Goal: Task Accomplishment & Management: Manage account settings

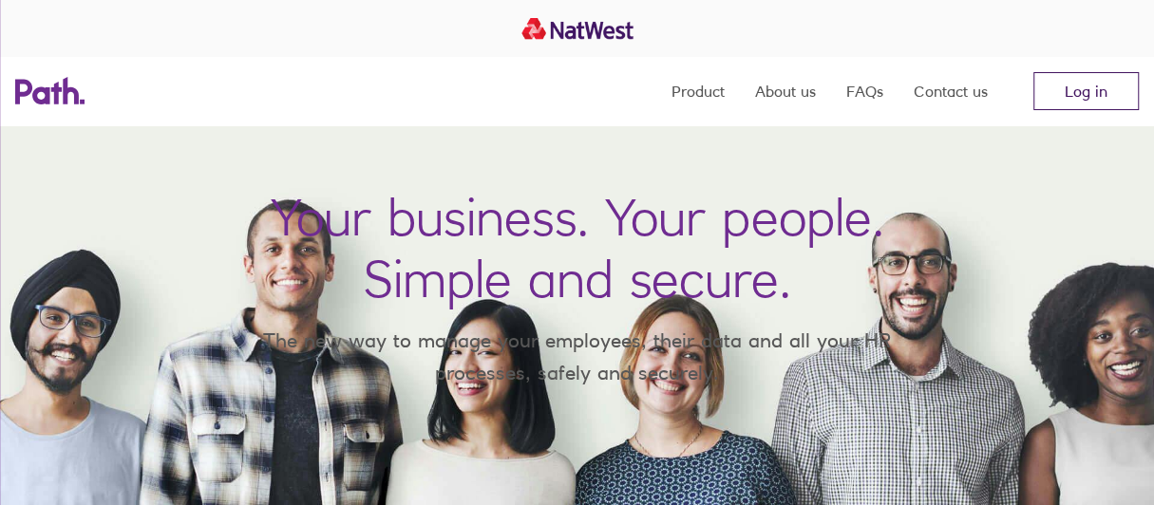
click at [1083, 83] on link "Log in" at bounding box center [1085, 91] width 105 height 38
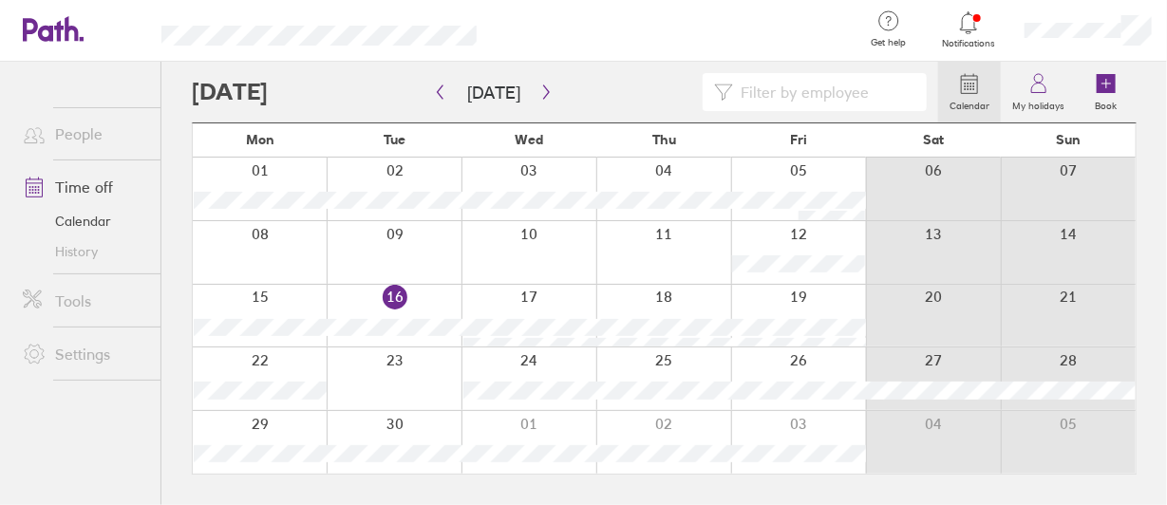
click at [641, 255] on div at bounding box center [663, 252] width 135 height 63
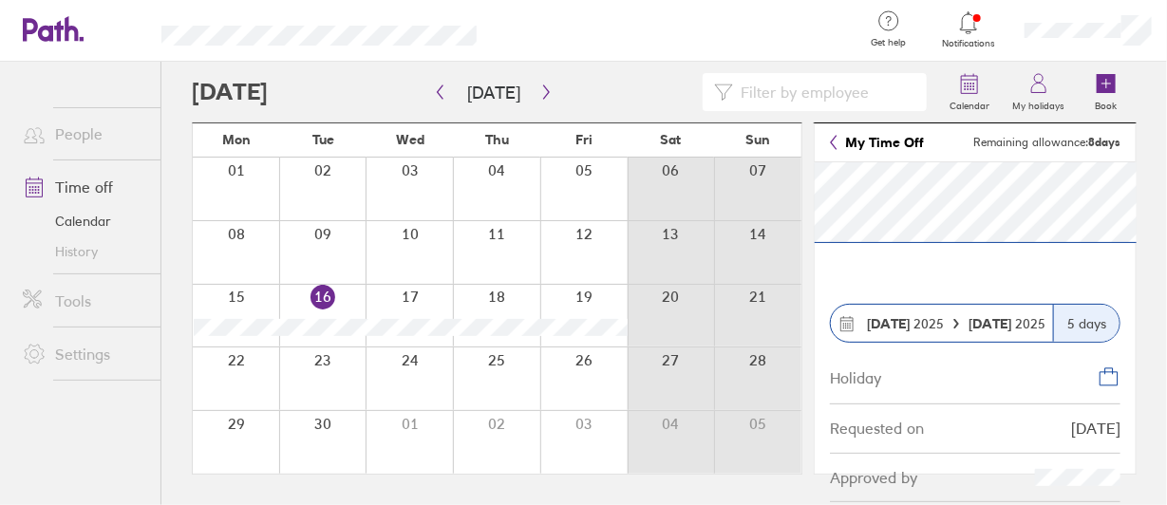
click at [879, 324] on strong "15 Sep" at bounding box center [888, 323] width 43 height 17
click at [87, 181] on link "Time off" at bounding box center [84, 187] width 153 height 38
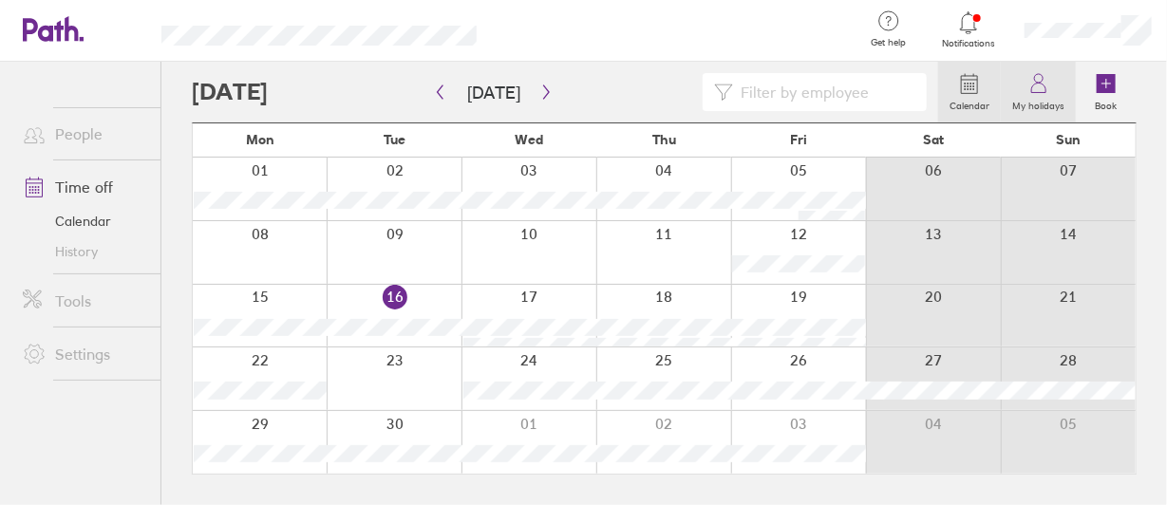
click at [1042, 103] on label "My holidays" at bounding box center [1038, 103] width 75 height 17
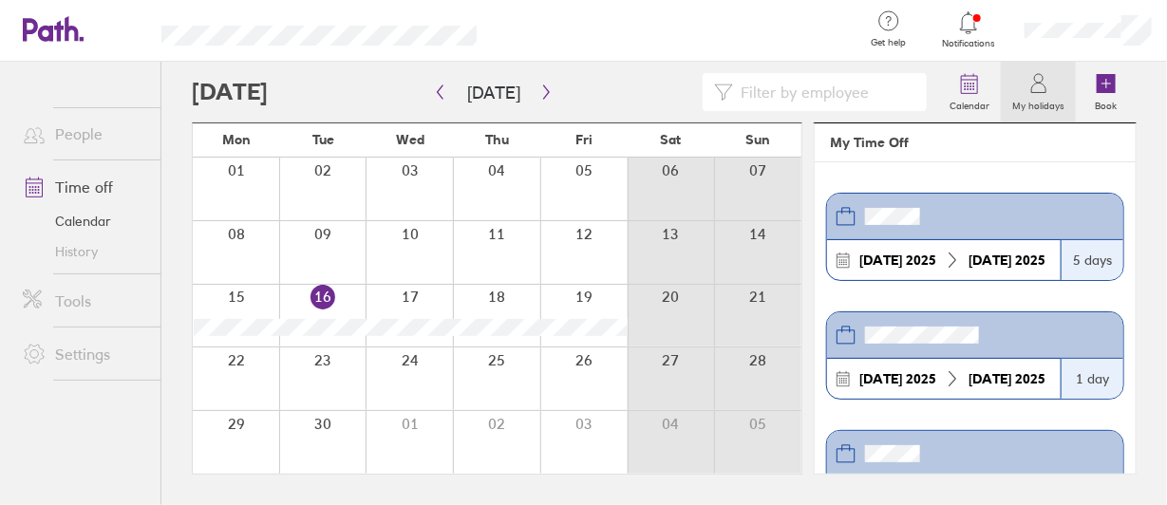
click at [1083, 265] on div "5 days" at bounding box center [1092, 260] width 63 height 40
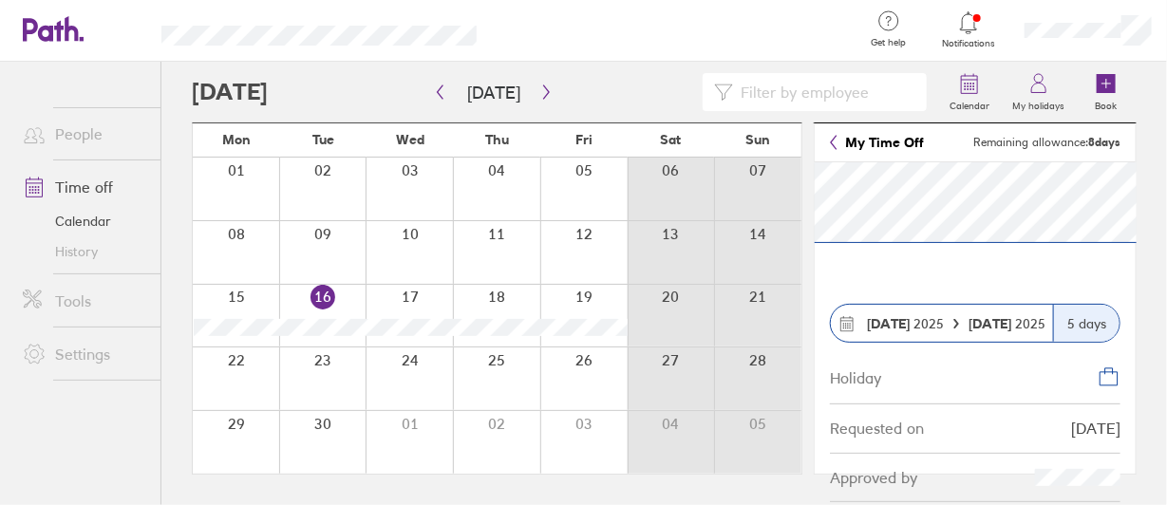
click at [828, 132] on header "My Time Off Remaining allowance: 8 days" at bounding box center [975, 142] width 321 height 39
click at [836, 141] on icon at bounding box center [834, 142] width 8 height 15
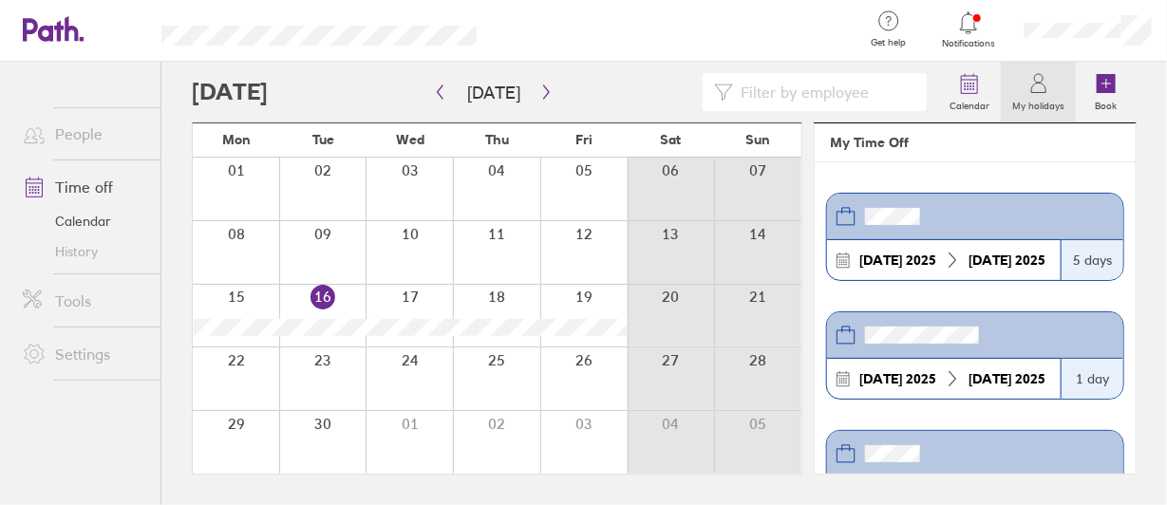
drag, startPoint x: 856, startPoint y: 220, endPoint x: 846, endPoint y: 205, distance: 17.9
click at [846, 205] on icon at bounding box center [846, 216] width 23 height 23
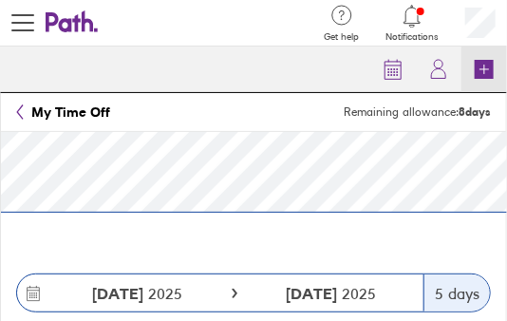
click at [481, 74] on icon at bounding box center [484, 69] width 19 height 19
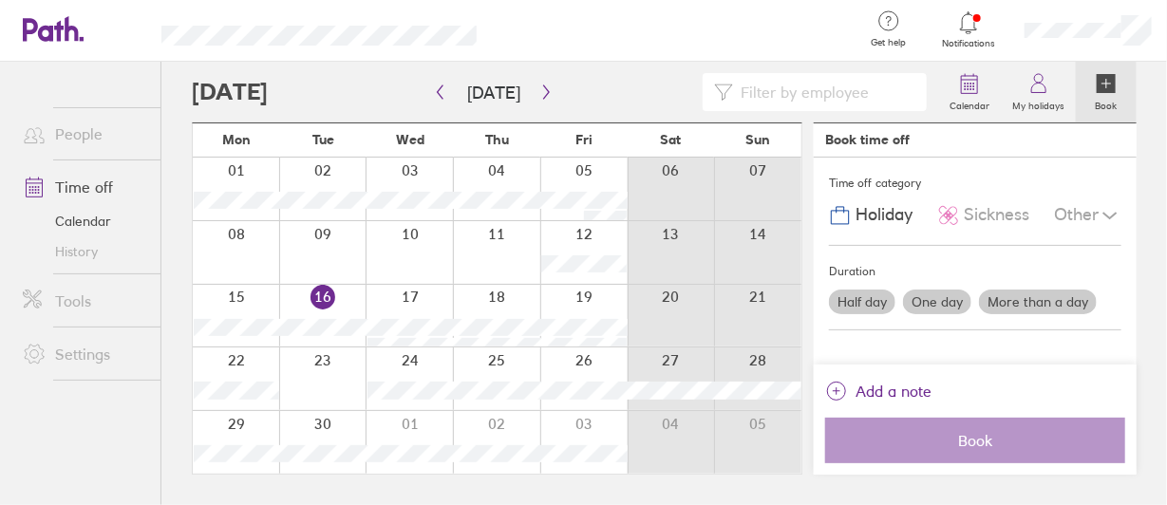
click at [500, 262] on div at bounding box center [496, 252] width 87 height 63
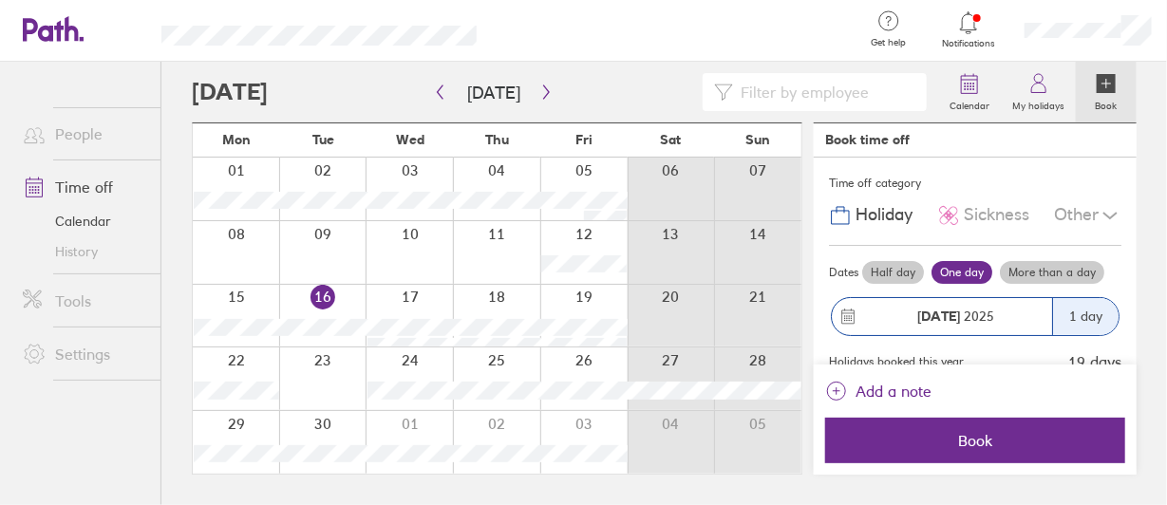
click at [1065, 268] on label "More than a day" at bounding box center [1052, 272] width 104 height 23
click at [0, 0] on input "More than a day" at bounding box center [0, 0] width 0 height 0
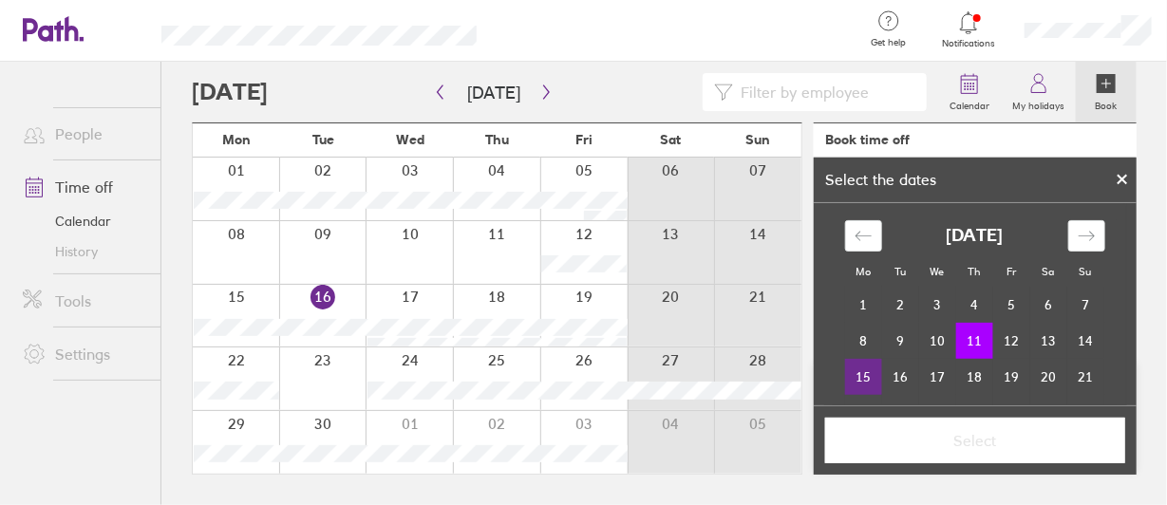
click at [858, 374] on td "15" at bounding box center [863, 377] width 37 height 36
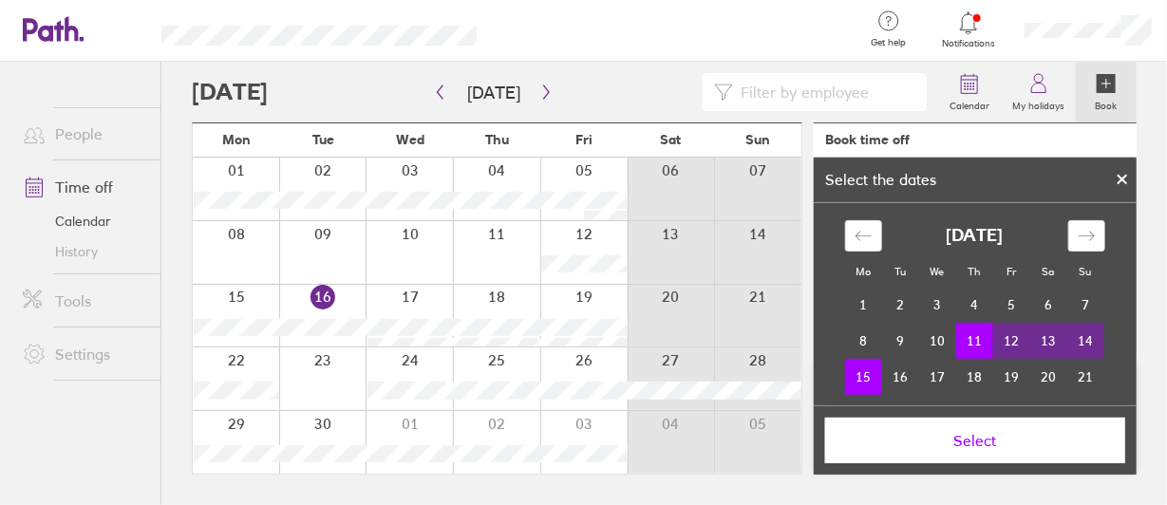
click at [945, 443] on span "Select" at bounding box center [975, 440] width 273 height 17
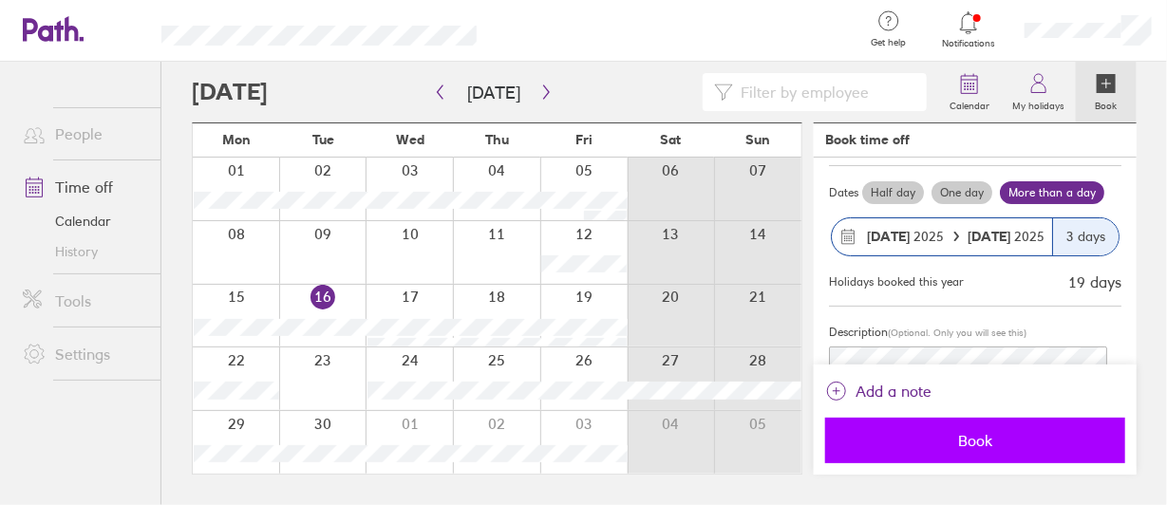
scroll to position [190, 0]
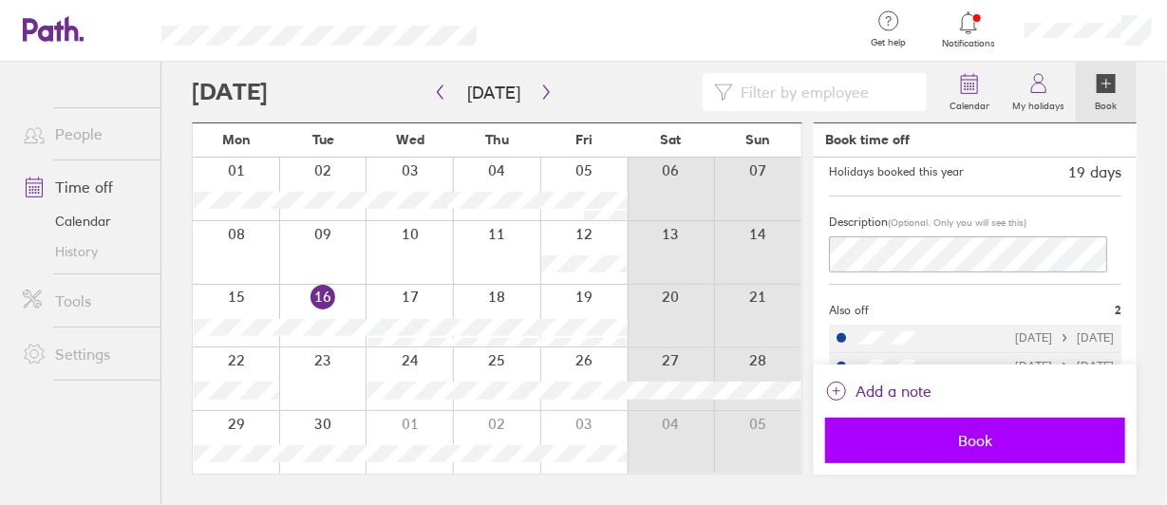
click at [993, 442] on span "Book" at bounding box center [975, 440] width 273 height 17
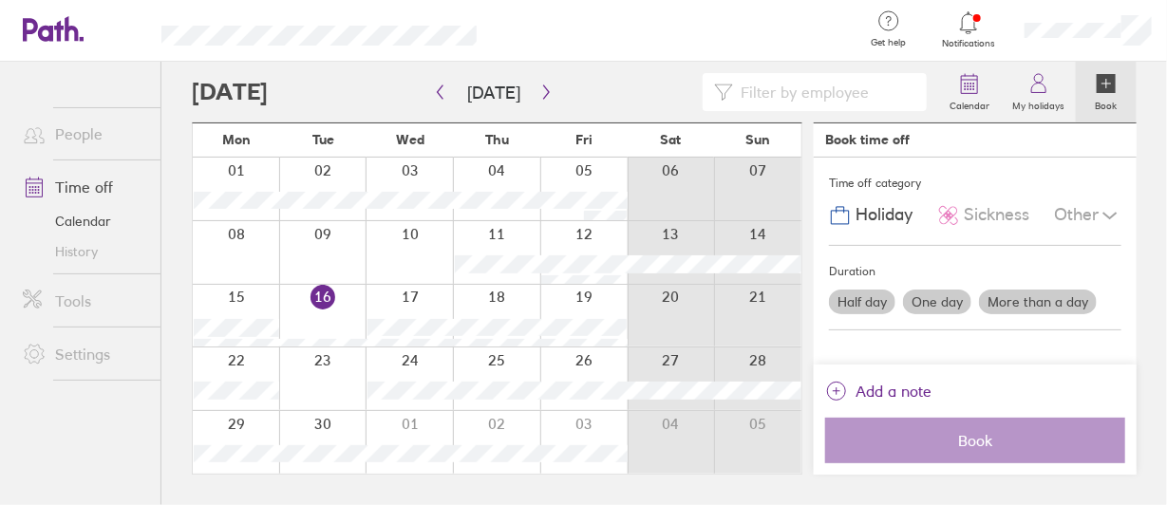
scroll to position [0, 0]
click at [90, 189] on link "Time off" at bounding box center [84, 187] width 153 height 38
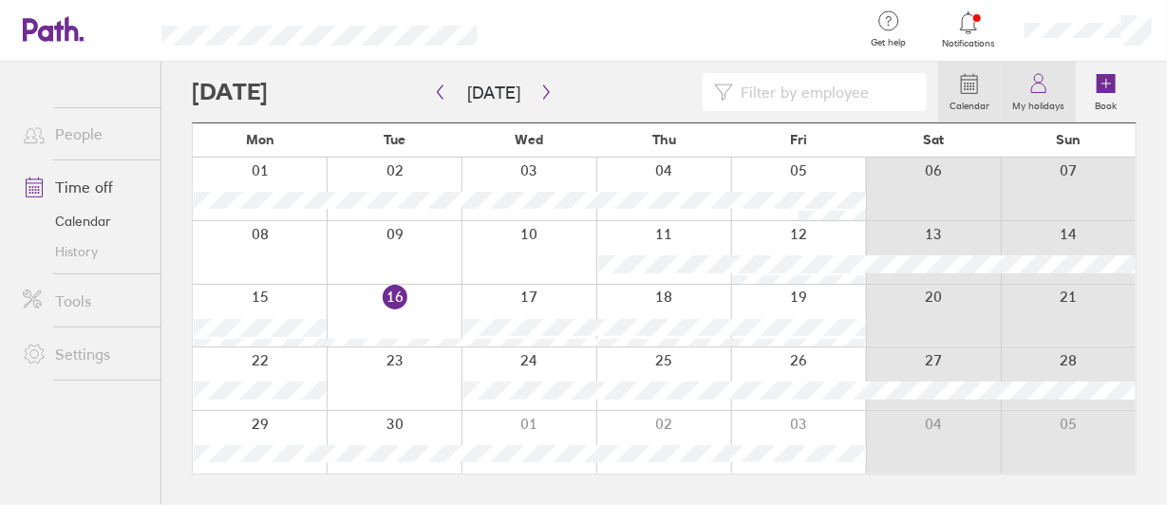
click at [1038, 91] on icon at bounding box center [1038, 83] width 23 height 23
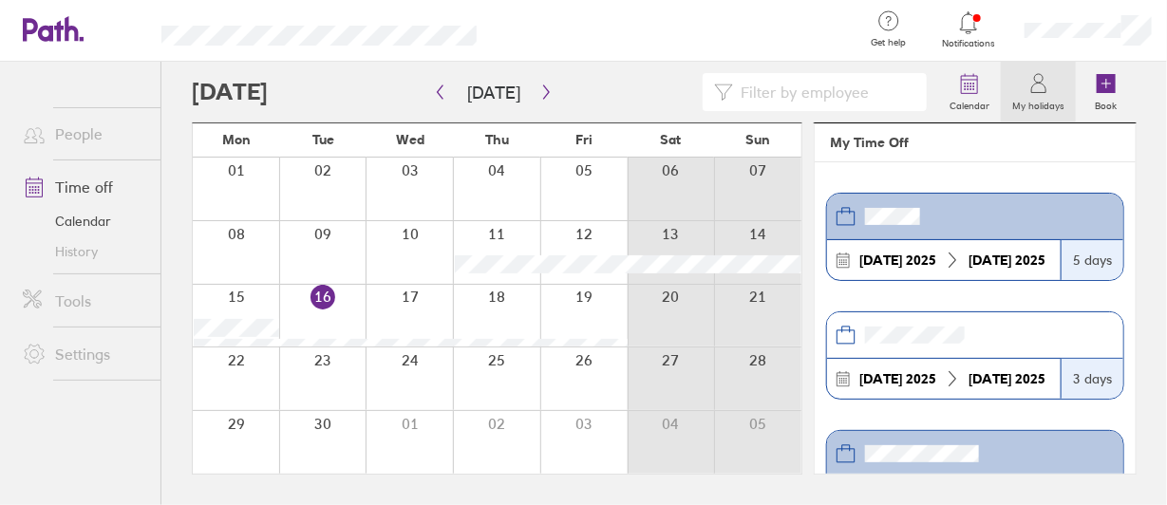
click at [1071, 262] on div "5 days" at bounding box center [1092, 260] width 63 height 40
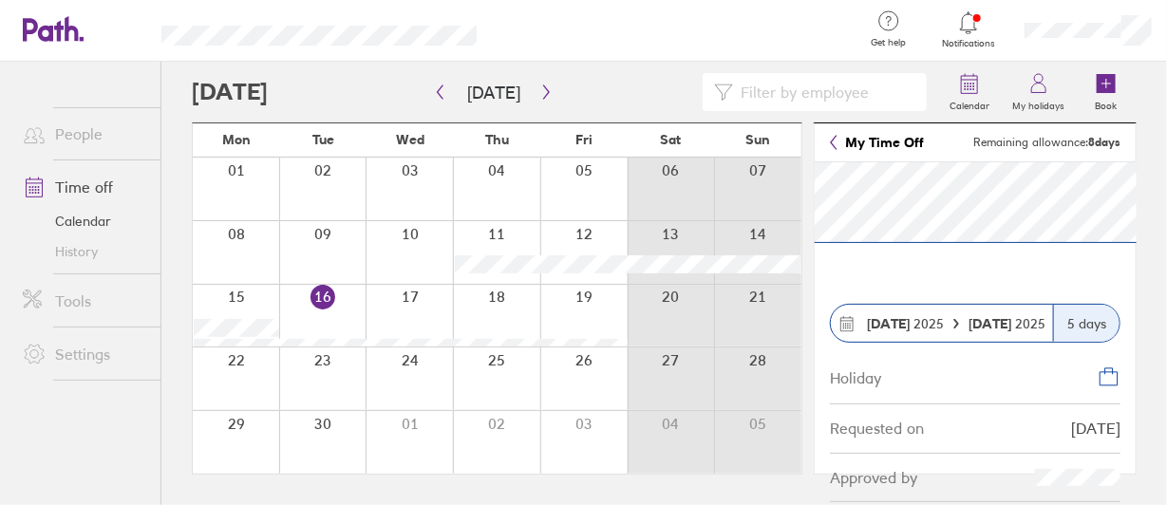
click at [835, 140] on icon at bounding box center [834, 142] width 8 height 15
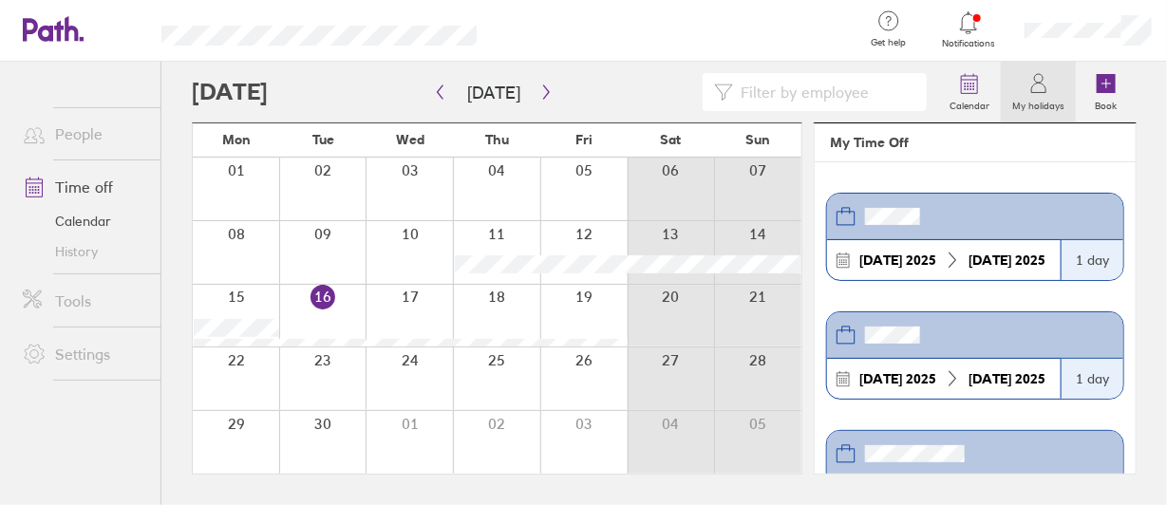
scroll to position [446, 0]
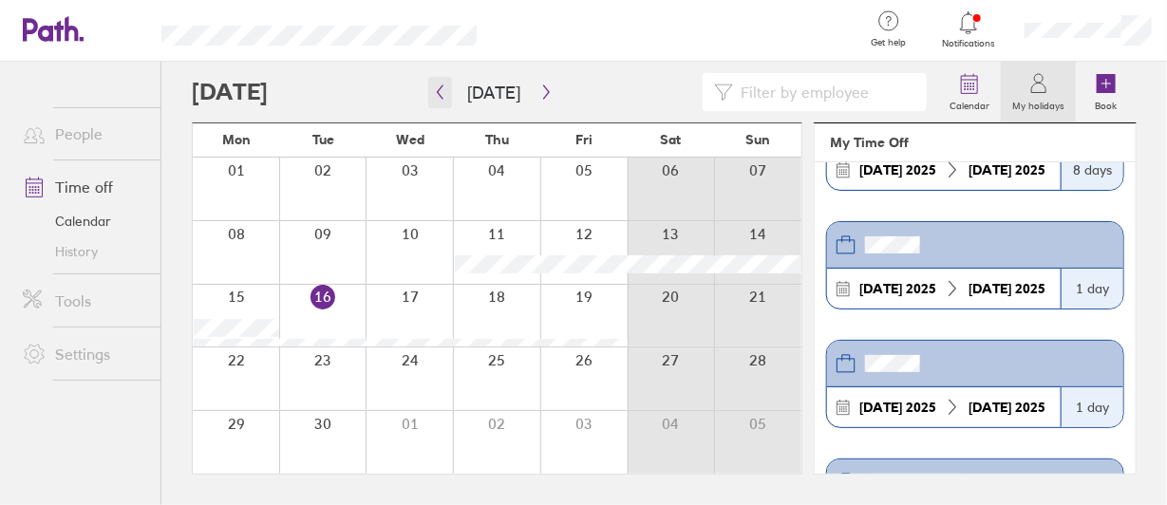
click at [446, 95] on icon "button" at bounding box center [440, 92] width 14 height 15
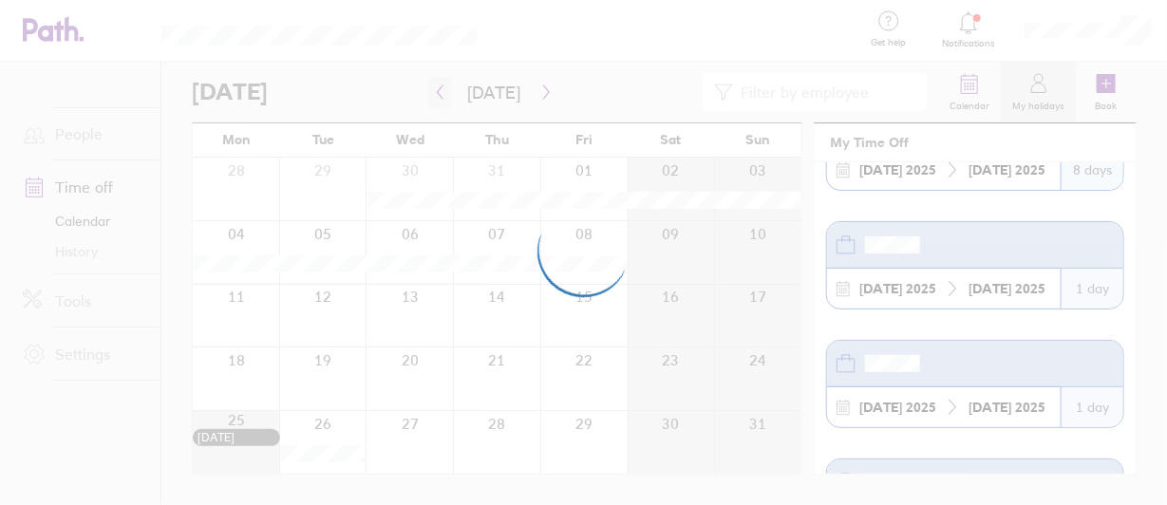
click at [446, 96] on div at bounding box center [583, 252] width 1167 height 505
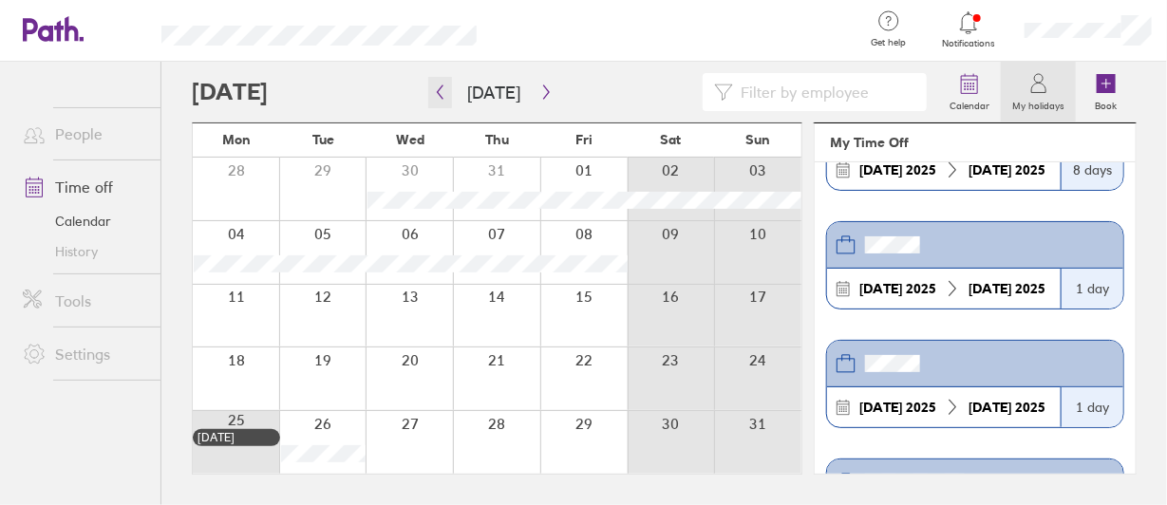
click at [441, 94] on icon "button" at bounding box center [440, 92] width 14 height 15
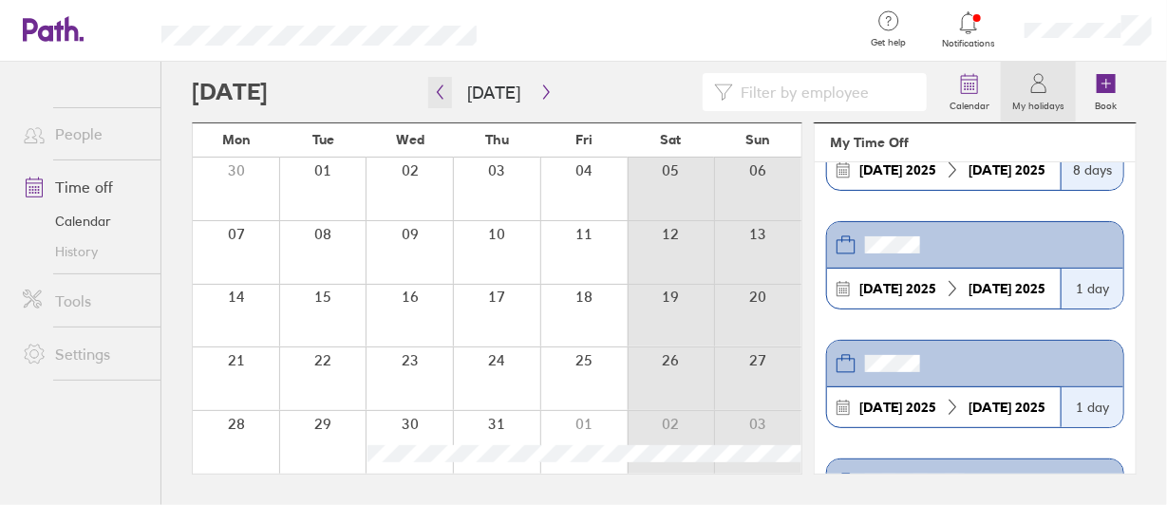
click at [441, 94] on icon "button" at bounding box center [440, 92] width 14 height 15
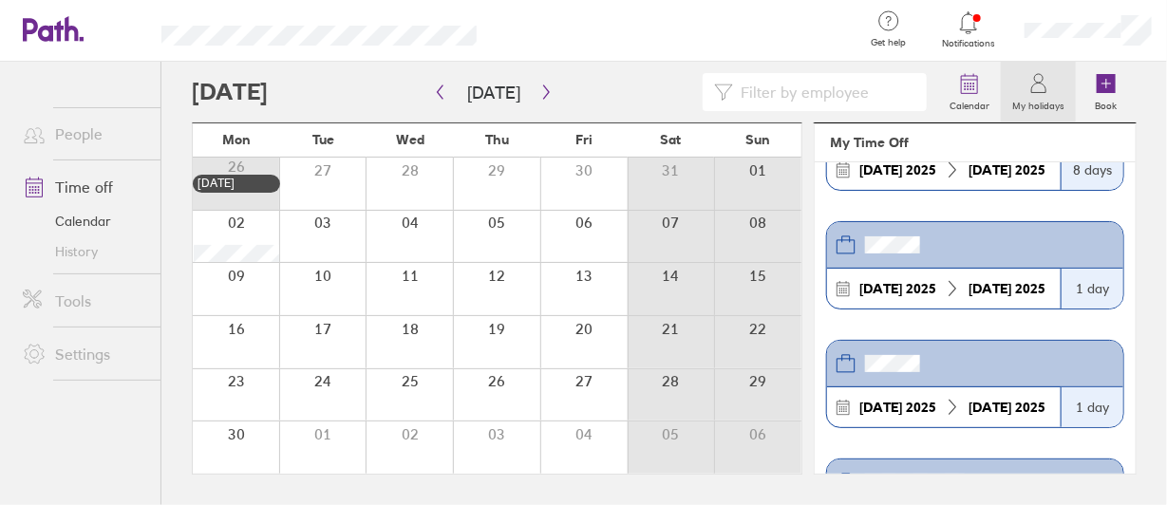
drag, startPoint x: 236, startPoint y: 334, endPoint x: 341, endPoint y: 339, distance: 105.5
click at [236, 334] on div at bounding box center [236, 342] width 86 height 52
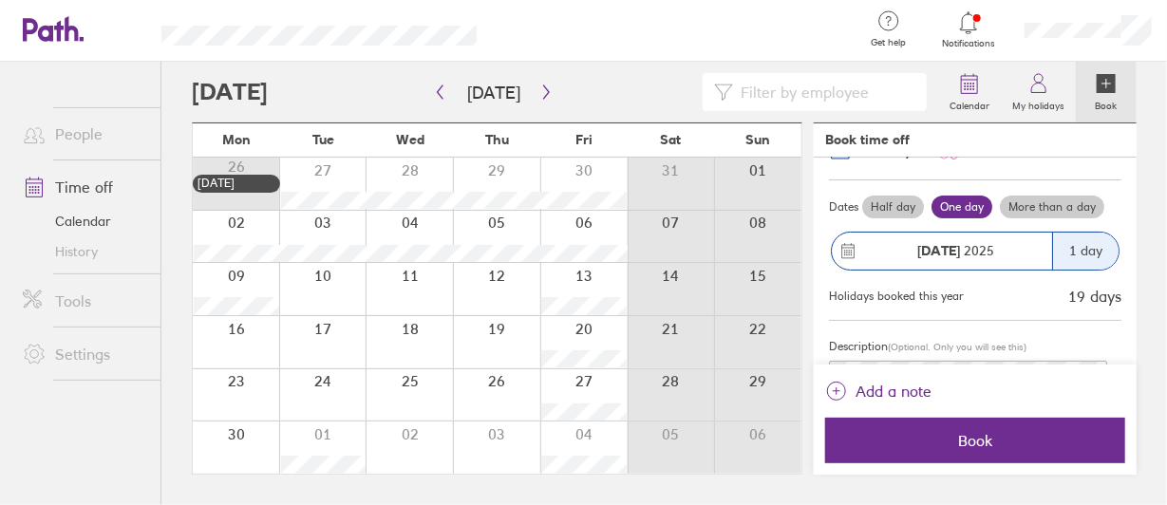
scroll to position [94, 0]
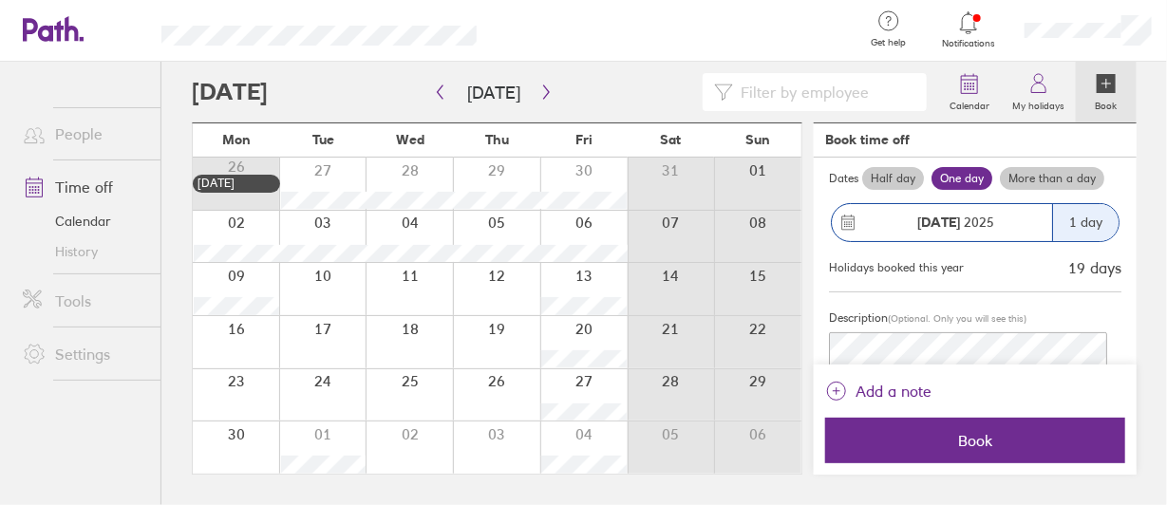
click at [1044, 185] on label "More than a day" at bounding box center [1052, 178] width 104 height 23
click at [0, 0] on input "More than a day" at bounding box center [0, 0] width 0 height 0
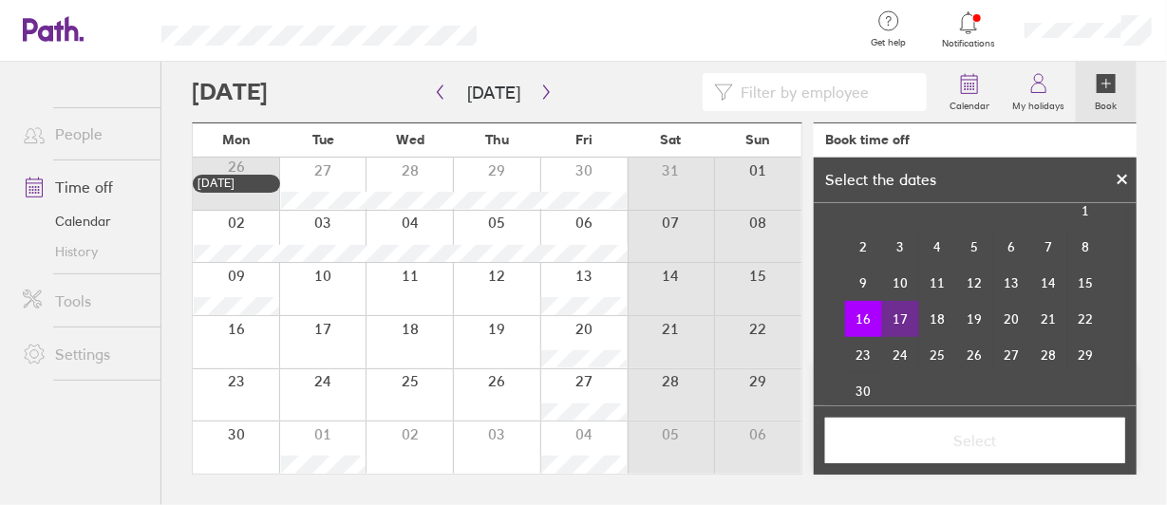
click at [901, 312] on td "17" at bounding box center [900, 319] width 37 height 36
click at [984, 434] on span "Select" at bounding box center [975, 440] width 273 height 17
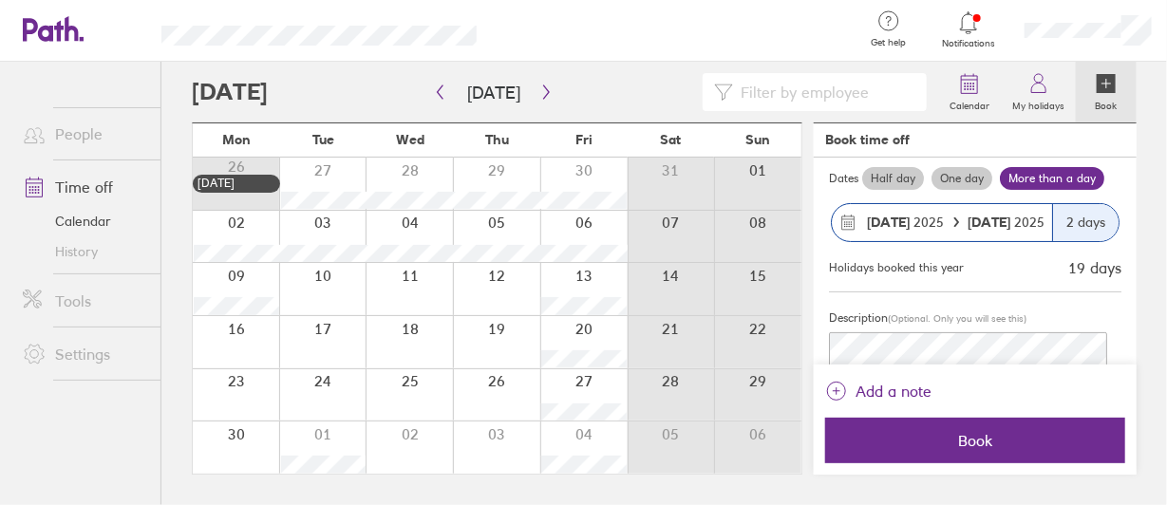
click at [795, 337] on main "Today June 2025 Mon Tue Wed Thu Fri Sat Sun 26 Spring bank holiday 27 28 29 30 …" at bounding box center [664, 283] width 945 height 443
click at [509, 275] on div at bounding box center [496, 289] width 87 height 52
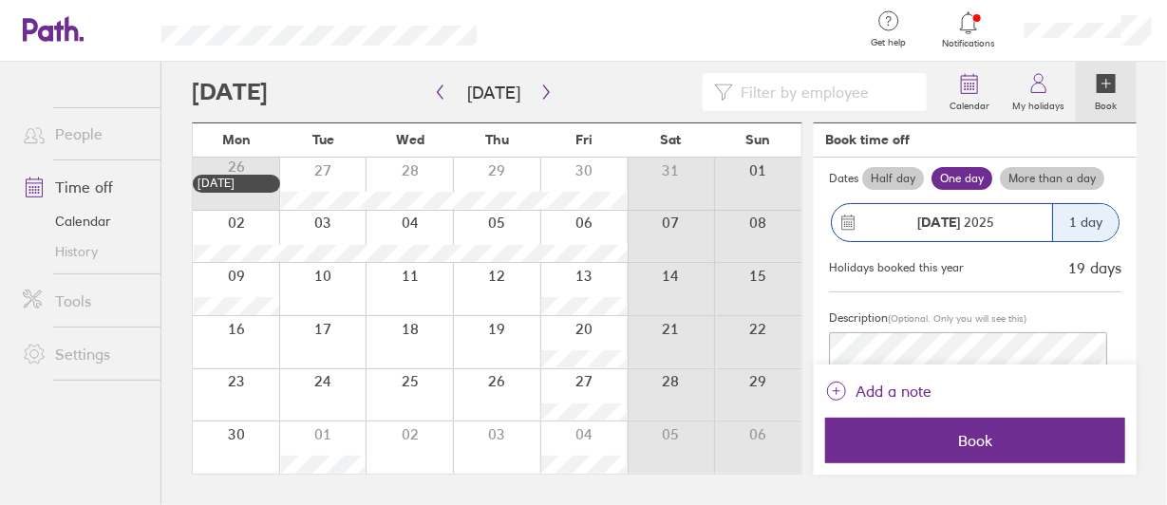
click at [1043, 168] on label "More than a day" at bounding box center [1052, 178] width 104 height 23
click at [0, 0] on input "More than a day" at bounding box center [0, 0] width 0 height 0
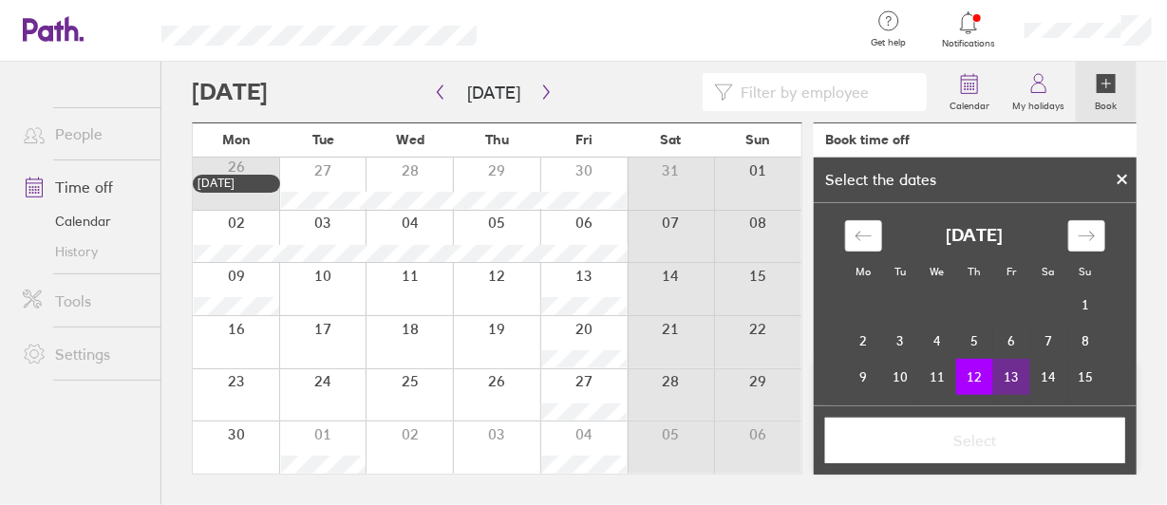
click at [1009, 376] on td "13" at bounding box center [1011, 377] width 37 height 36
click at [1014, 452] on button "Select" at bounding box center [975, 441] width 300 height 46
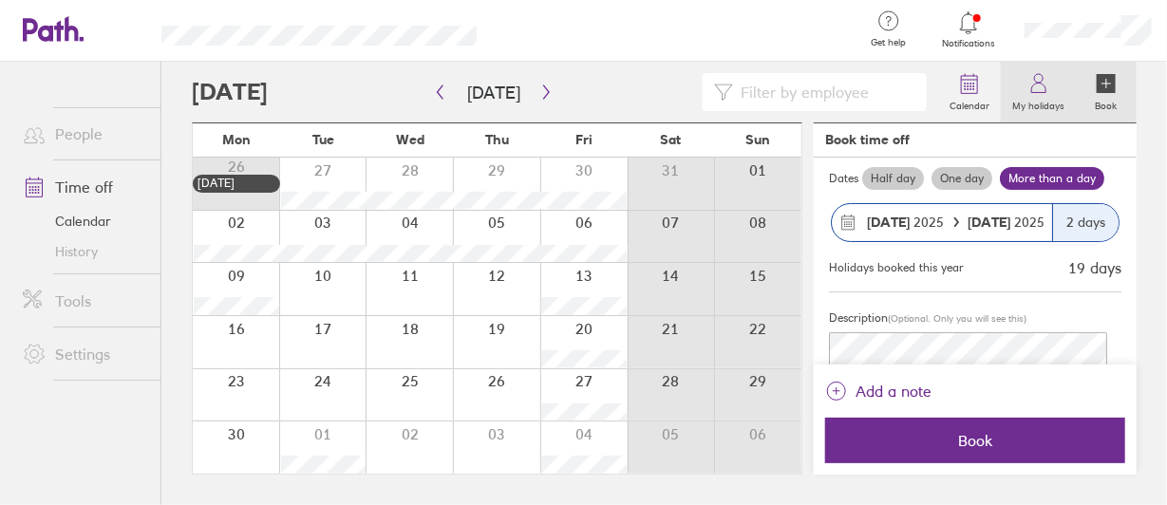
click at [1033, 79] on icon at bounding box center [1038, 83] width 23 height 23
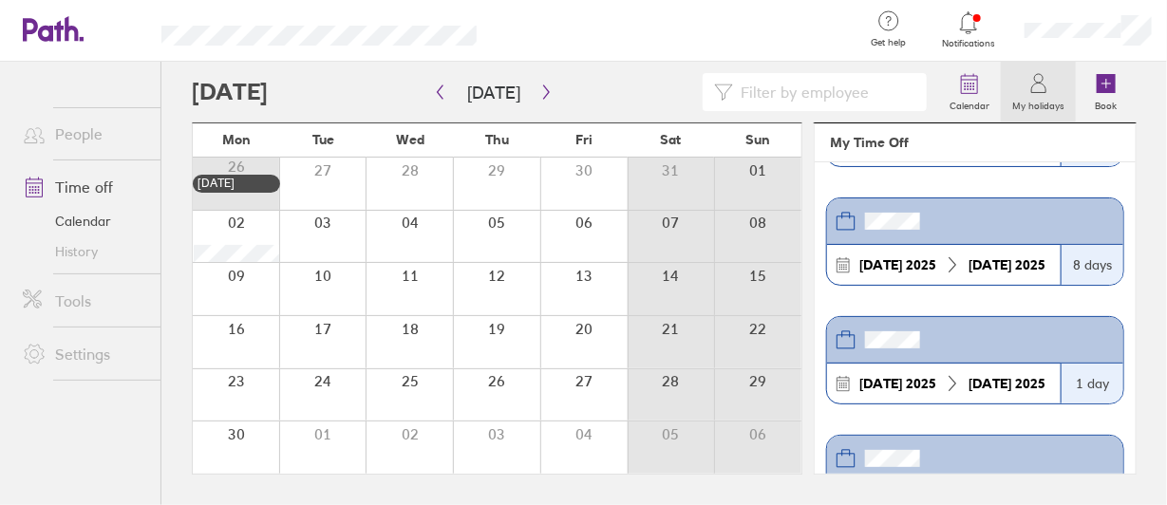
scroll to position [380, 0]
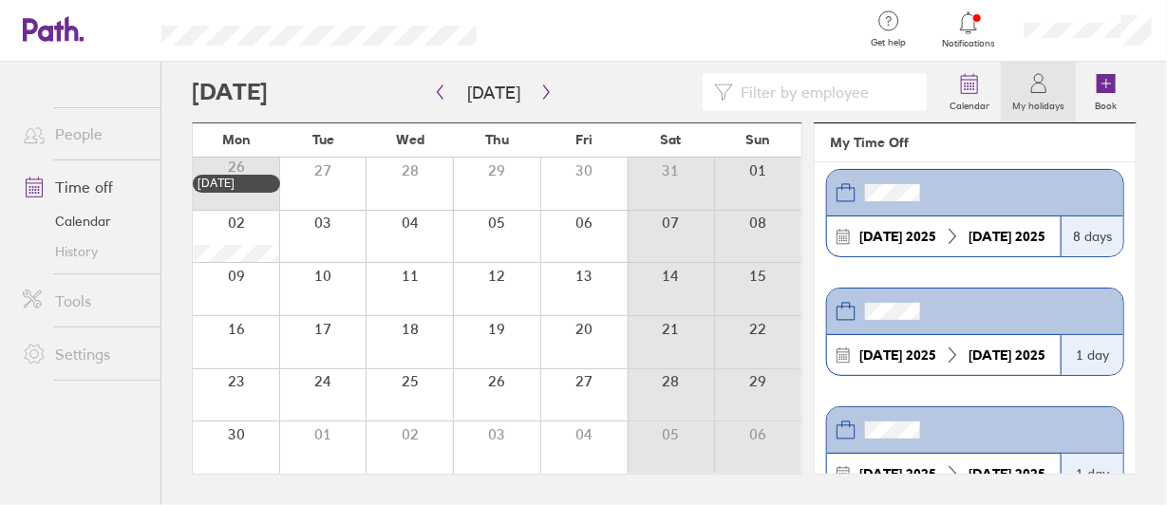
click at [514, 295] on div at bounding box center [496, 289] width 87 height 52
click at [514, 296] on div at bounding box center [496, 289] width 87 height 52
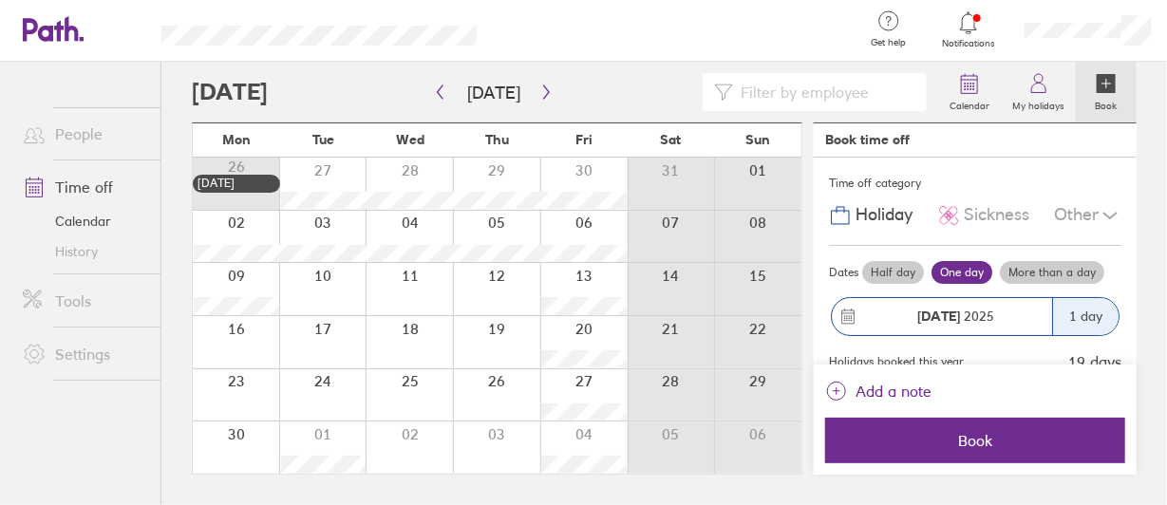
click at [1073, 273] on label "More than a day" at bounding box center [1052, 272] width 104 height 23
click at [0, 0] on input "More than a day" at bounding box center [0, 0] width 0 height 0
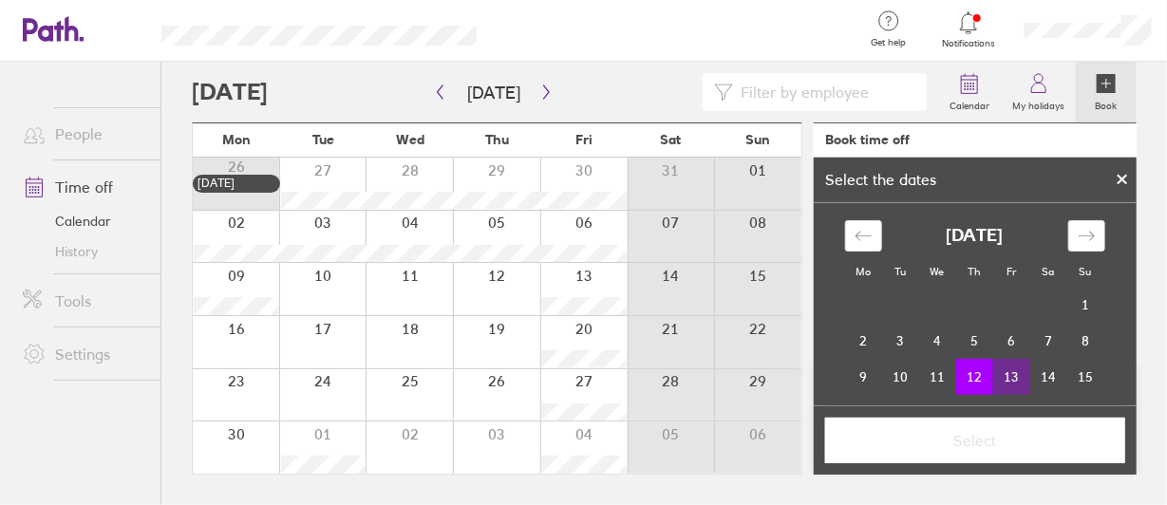
click at [1004, 367] on td "13" at bounding box center [1011, 377] width 37 height 36
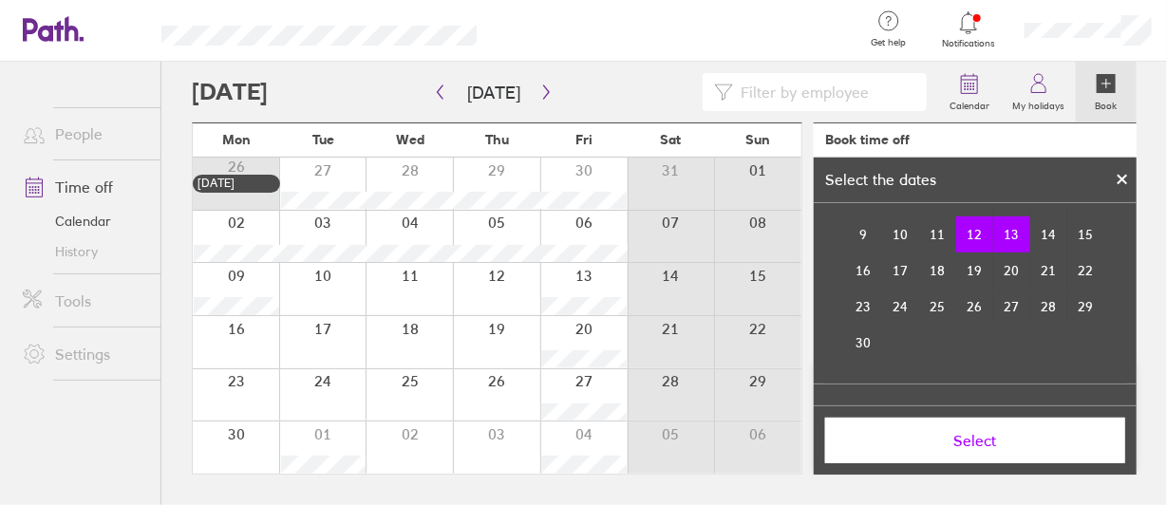
scroll to position [178, 0]
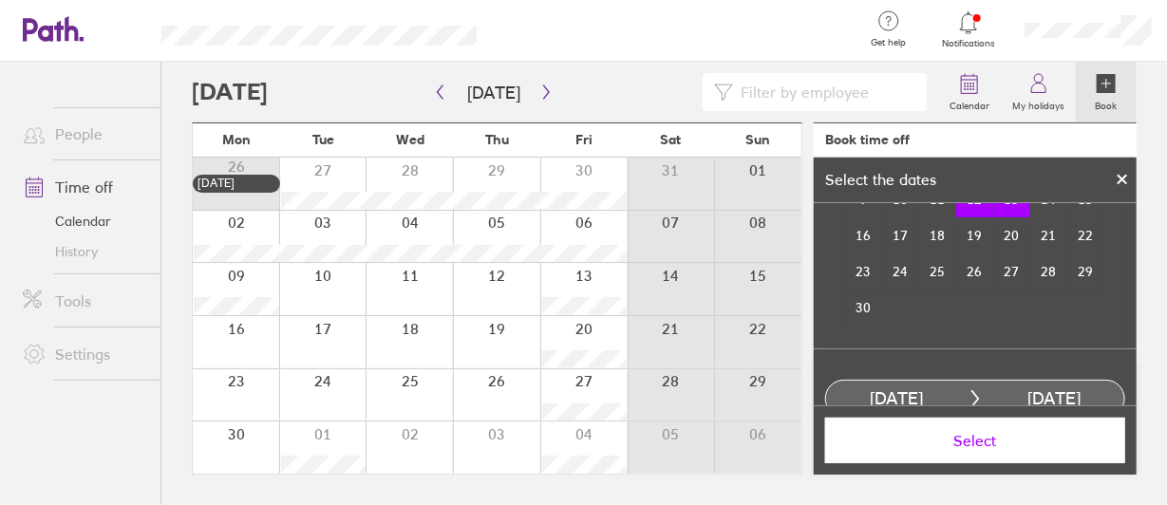
click at [1012, 445] on span "Select" at bounding box center [975, 440] width 273 height 17
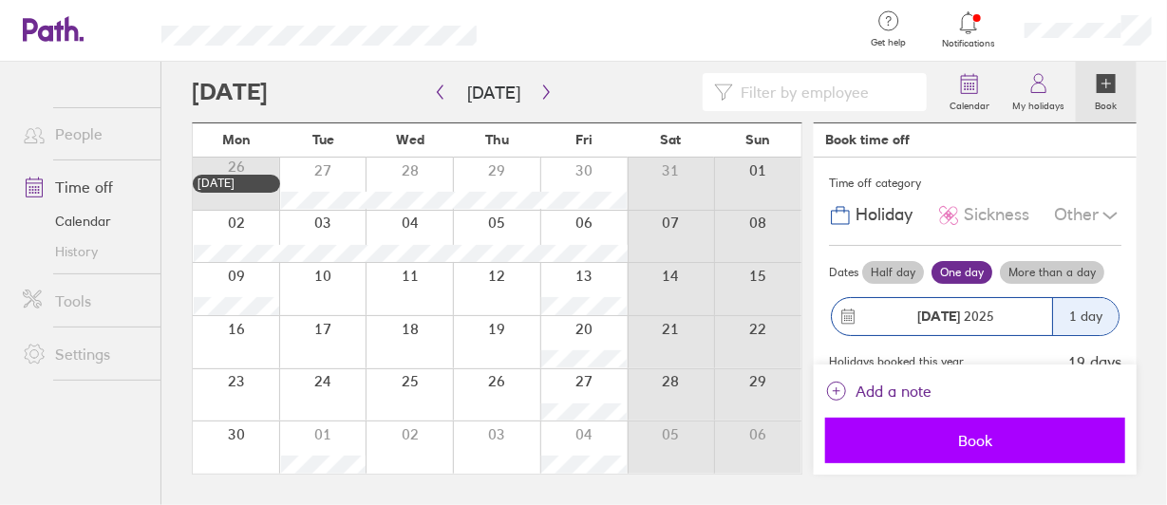
click at [965, 442] on span "Book" at bounding box center [975, 440] width 273 height 17
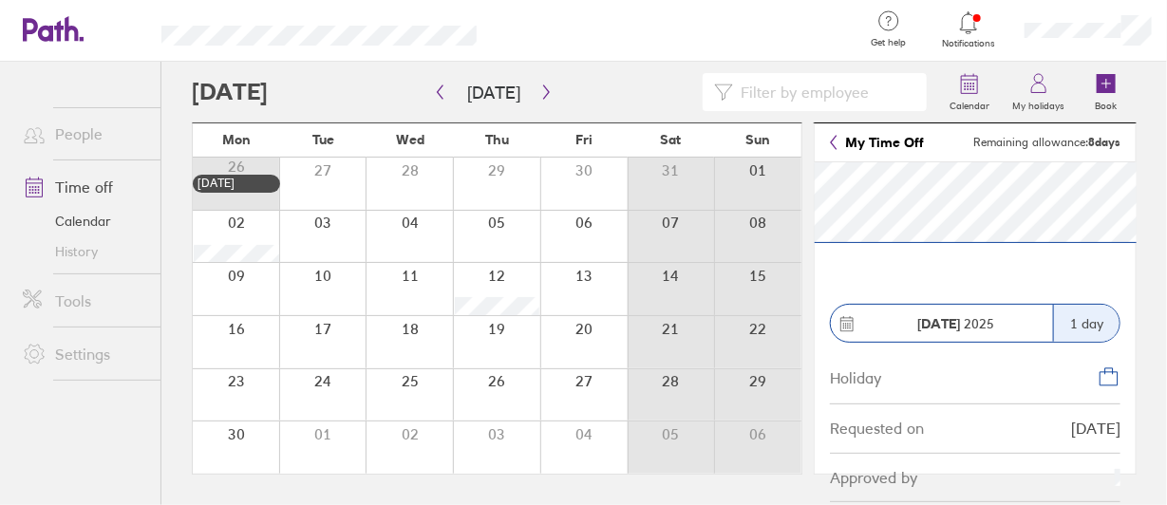
click at [1097, 319] on div "1 day" at bounding box center [1086, 323] width 66 height 37
click at [560, 285] on div at bounding box center [583, 289] width 87 height 52
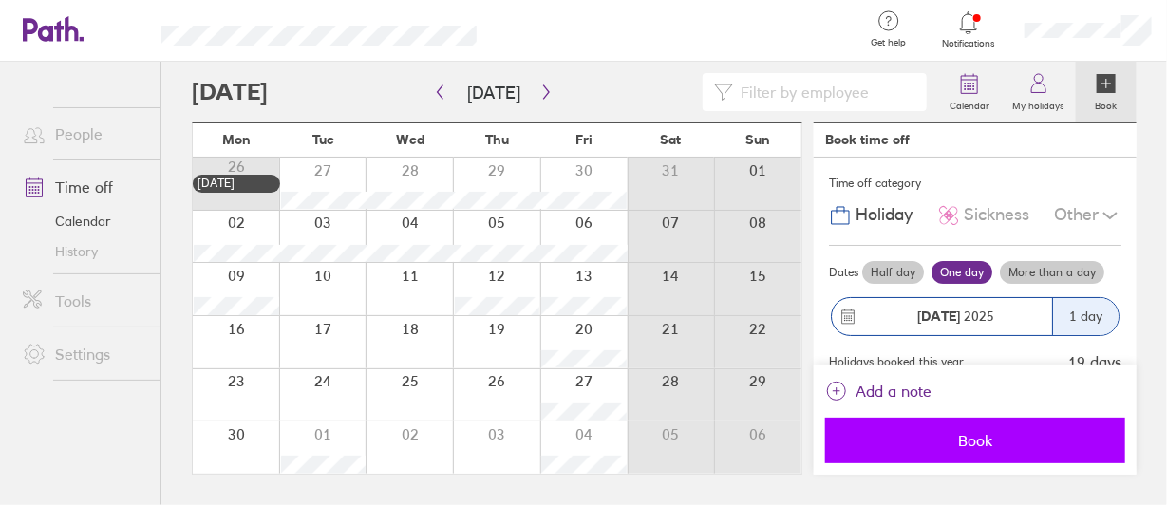
click at [1007, 432] on span "Book" at bounding box center [975, 440] width 273 height 17
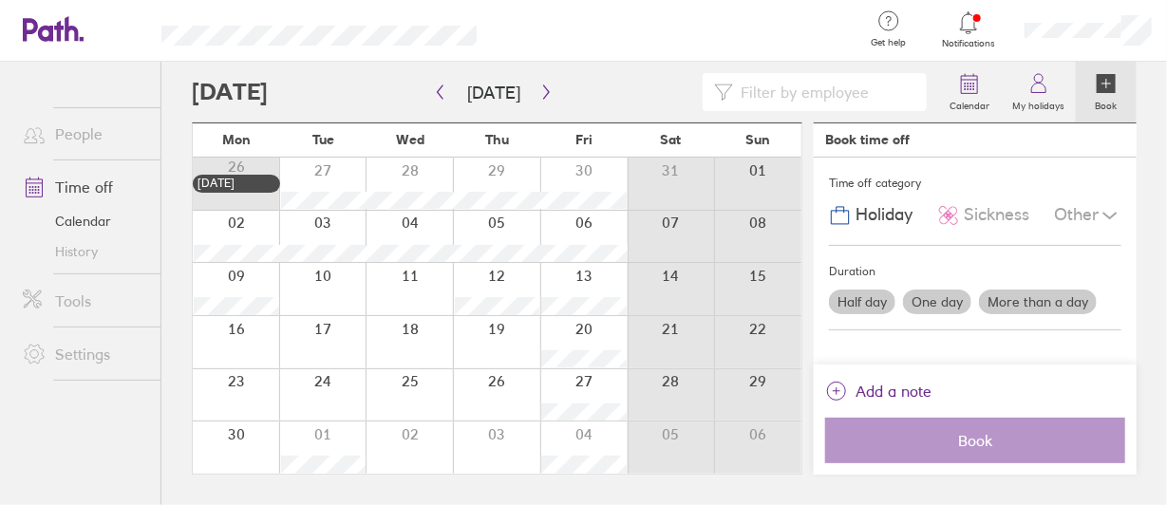
click at [595, 278] on div at bounding box center [583, 289] width 87 height 52
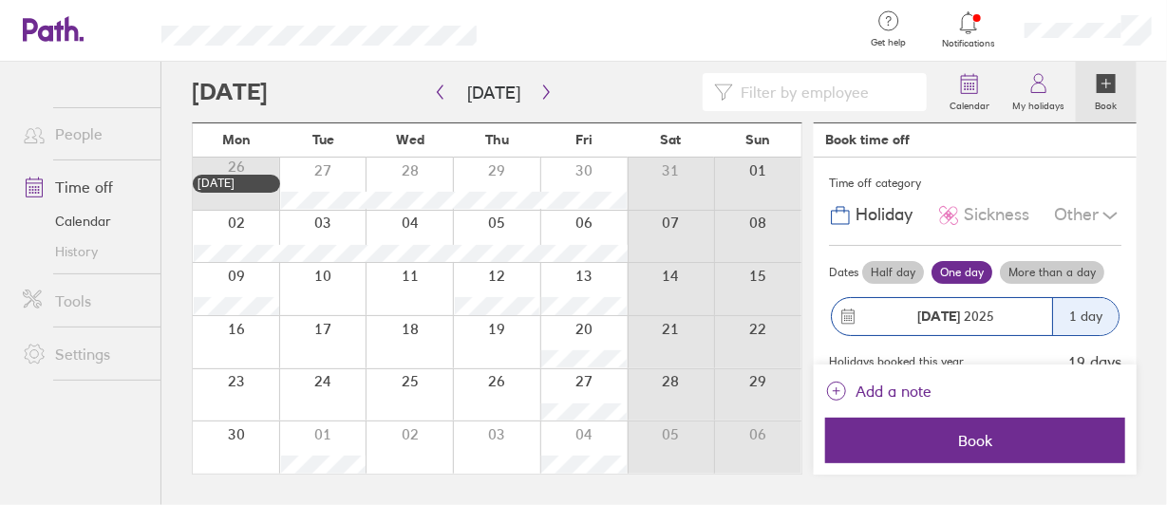
click at [554, 329] on div at bounding box center [583, 342] width 87 height 52
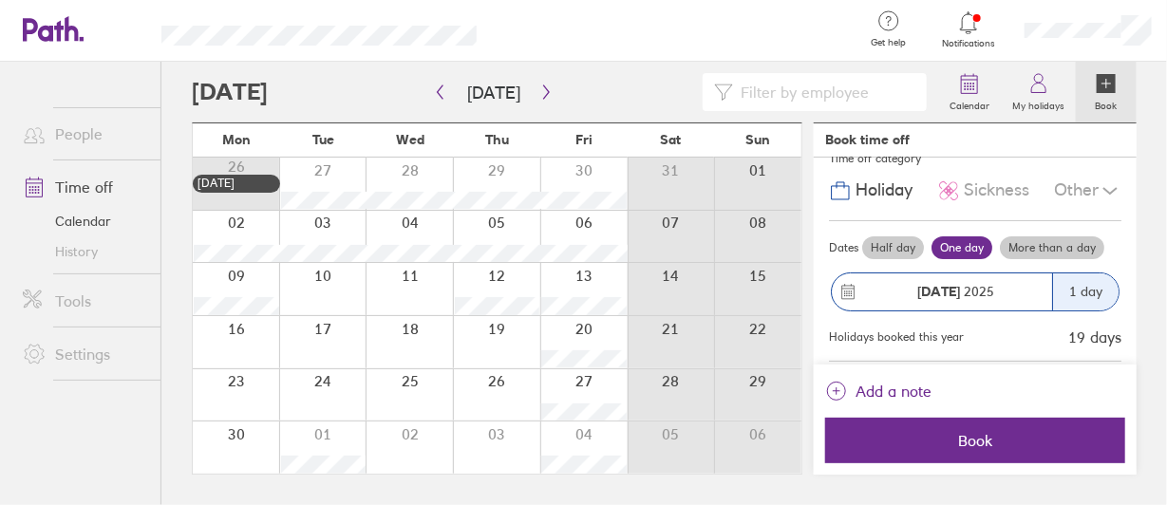
scroll to position [94, 0]
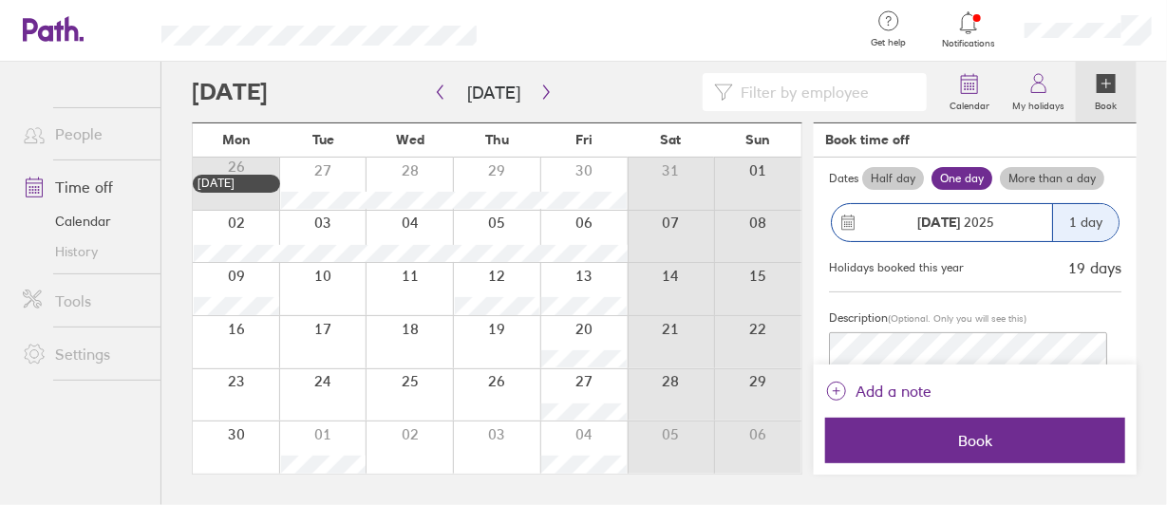
click at [481, 296] on div at bounding box center [496, 289] width 87 height 52
click at [1038, 85] on icon at bounding box center [1038, 83] width 23 height 23
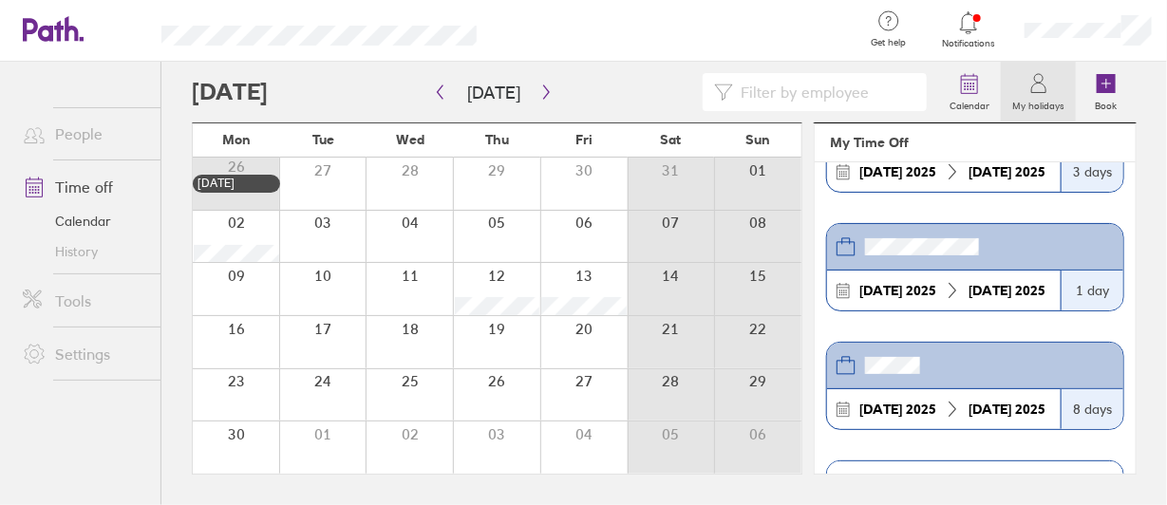
scroll to position [111, 0]
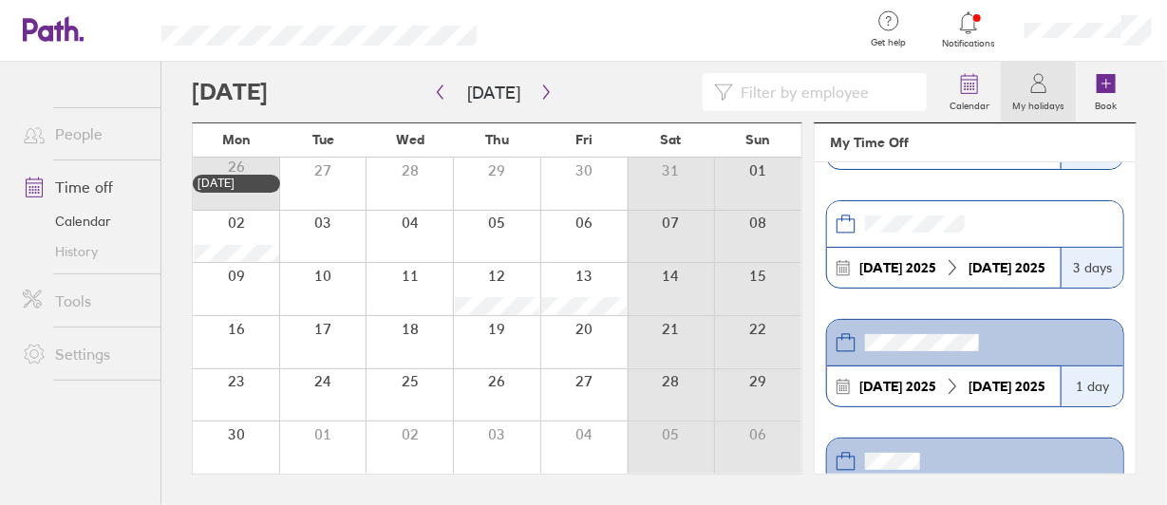
click at [112, 220] on link "Calendar" at bounding box center [84, 221] width 153 height 30
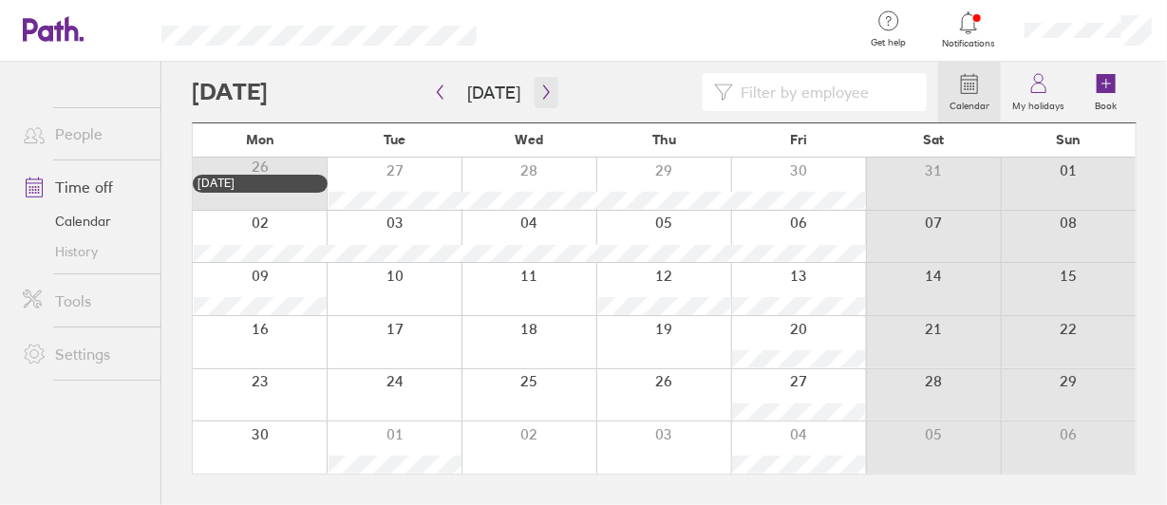
click at [545, 90] on icon "button" at bounding box center [546, 92] width 14 height 15
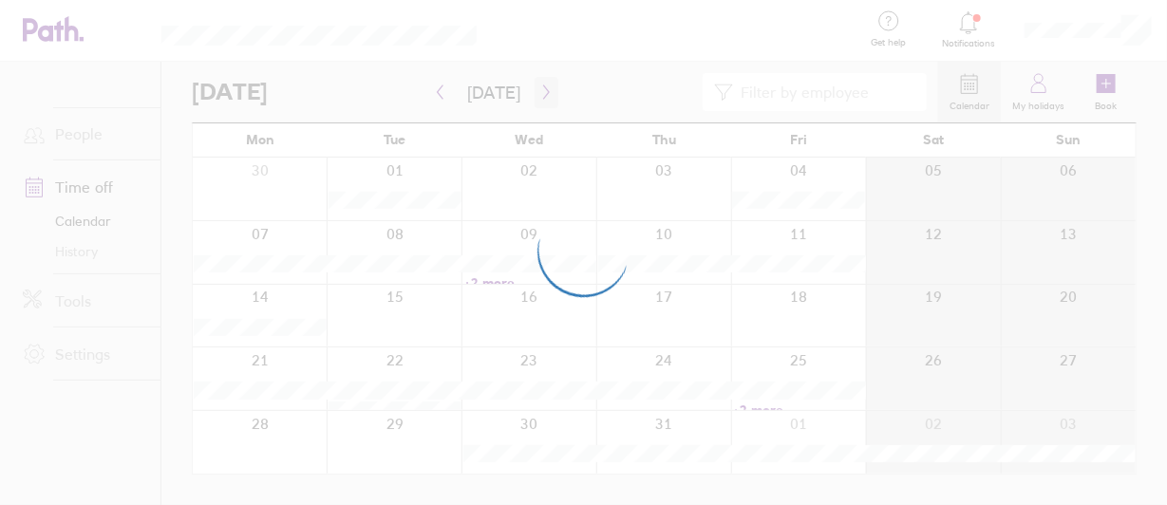
click at [544, 90] on div at bounding box center [583, 252] width 1167 height 505
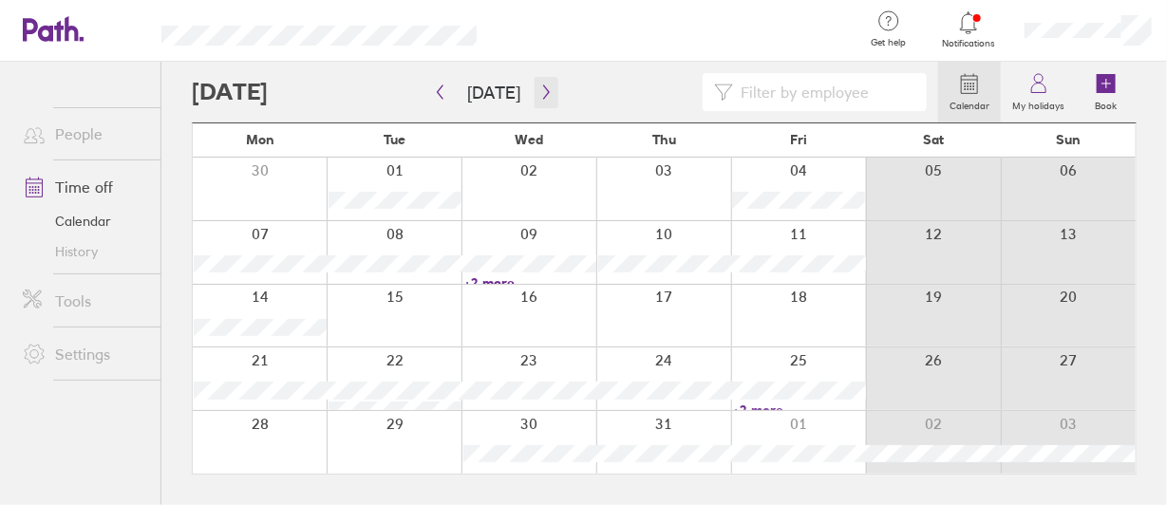
click at [543, 90] on icon "button" at bounding box center [546, 92] width 6 height 14
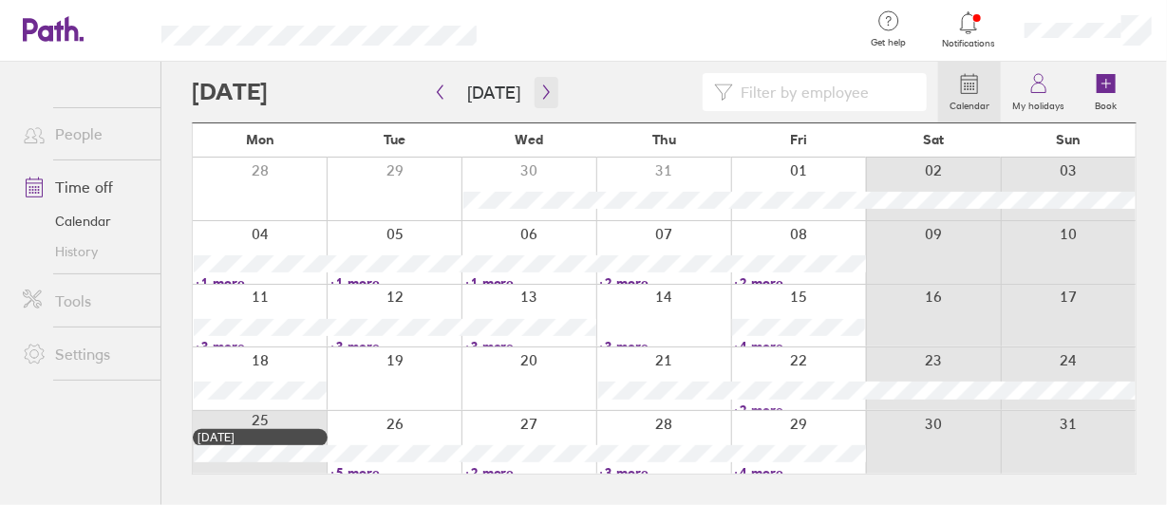
click at [550, 85] on button "button" at bounding box center [547, 92] width 24 height 31
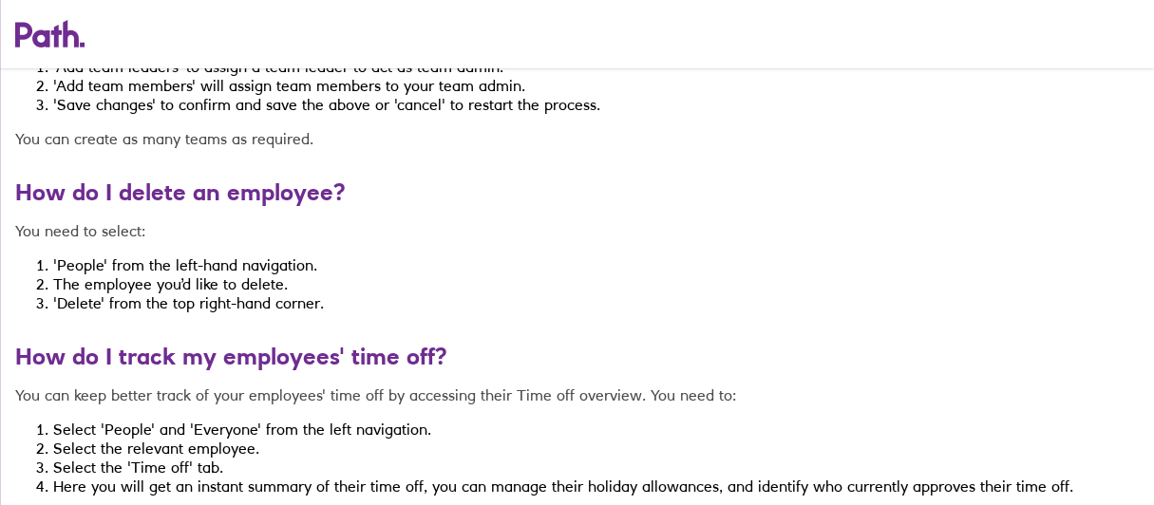
scroll to position [6325, 0]
